Goal: Transaction & Acquisition: Obtain resource

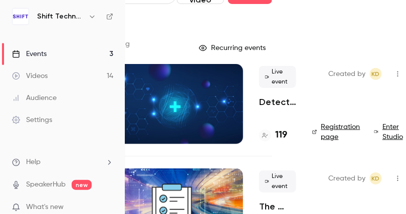
scroll to position [22, 123]
click at [275, 136] on h4 "119" at bounding box center [281, 136] width 12 height 14
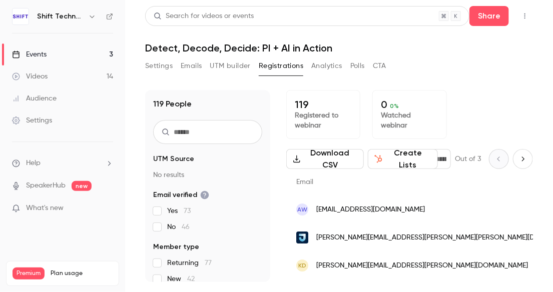
click at [328, 160] on button "Download CSV" at bounding box center [325, 159] width 78 height 20
